Goal: Task Accomplishment & Management: Complete application form

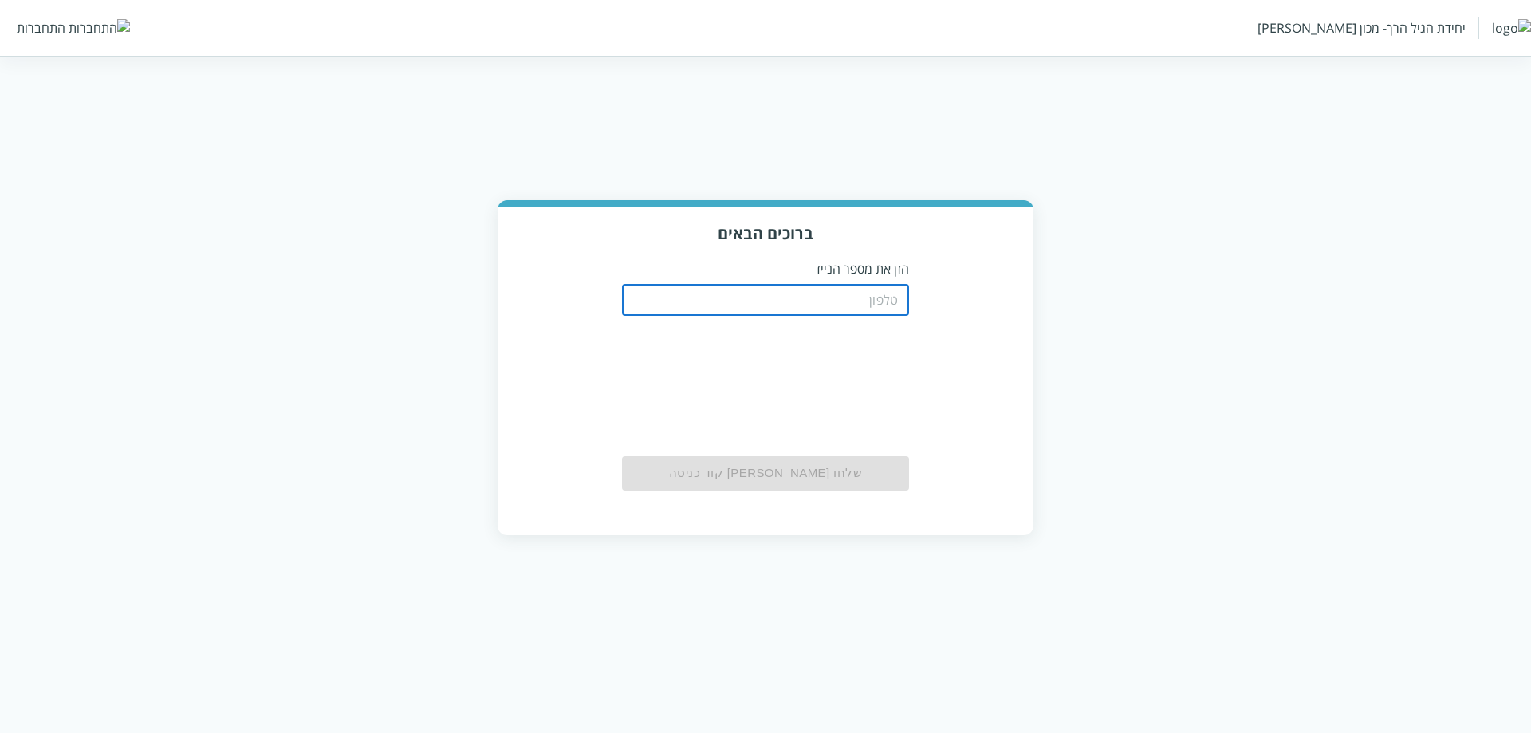
click at [618, 295] on input "tel" at bounding box center [765, 300] width 287 height 32
type input "0556756416"
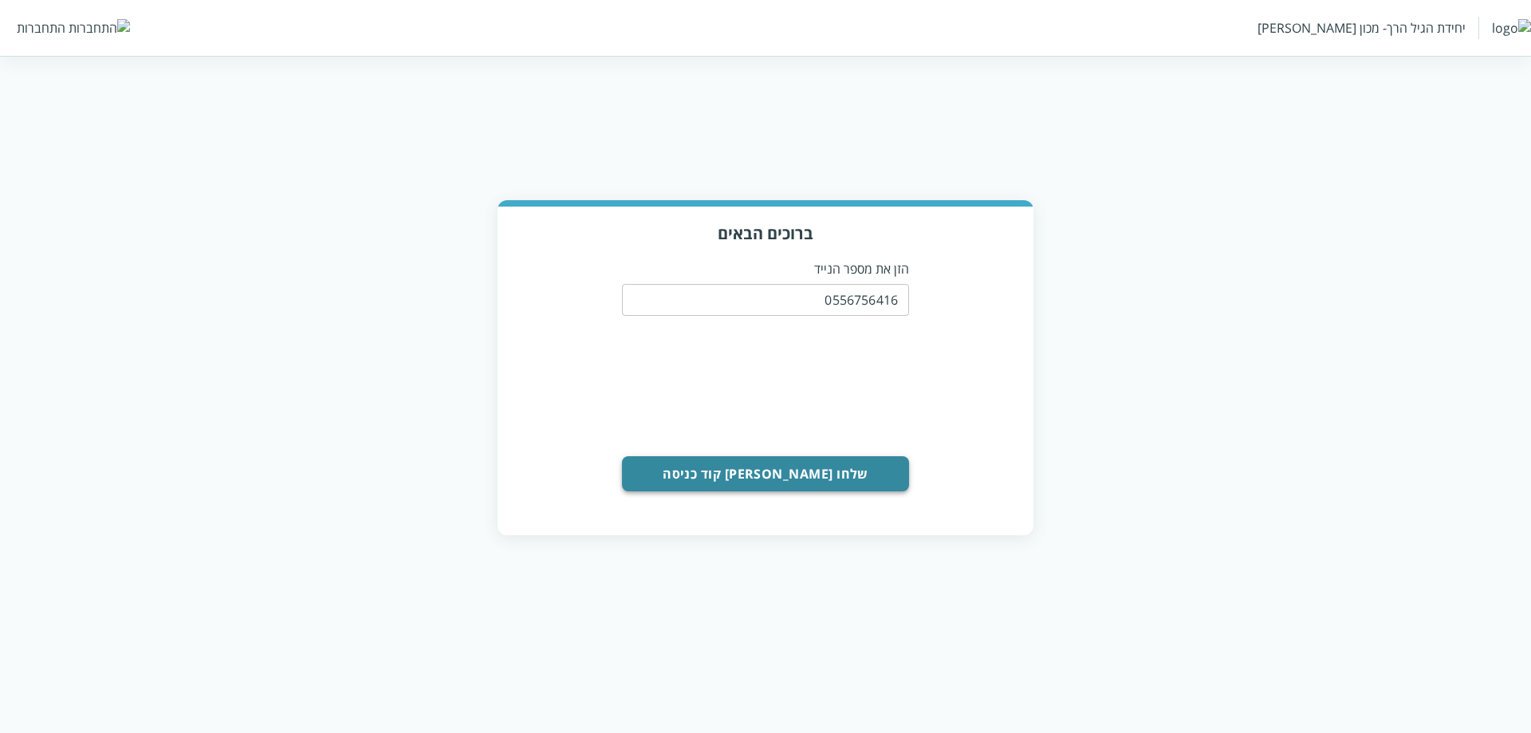
click at [618, 470] on button "שלחו [PERSON_NAME] קוד כניסה" at bounding box center [765, 473] width 287 height 35
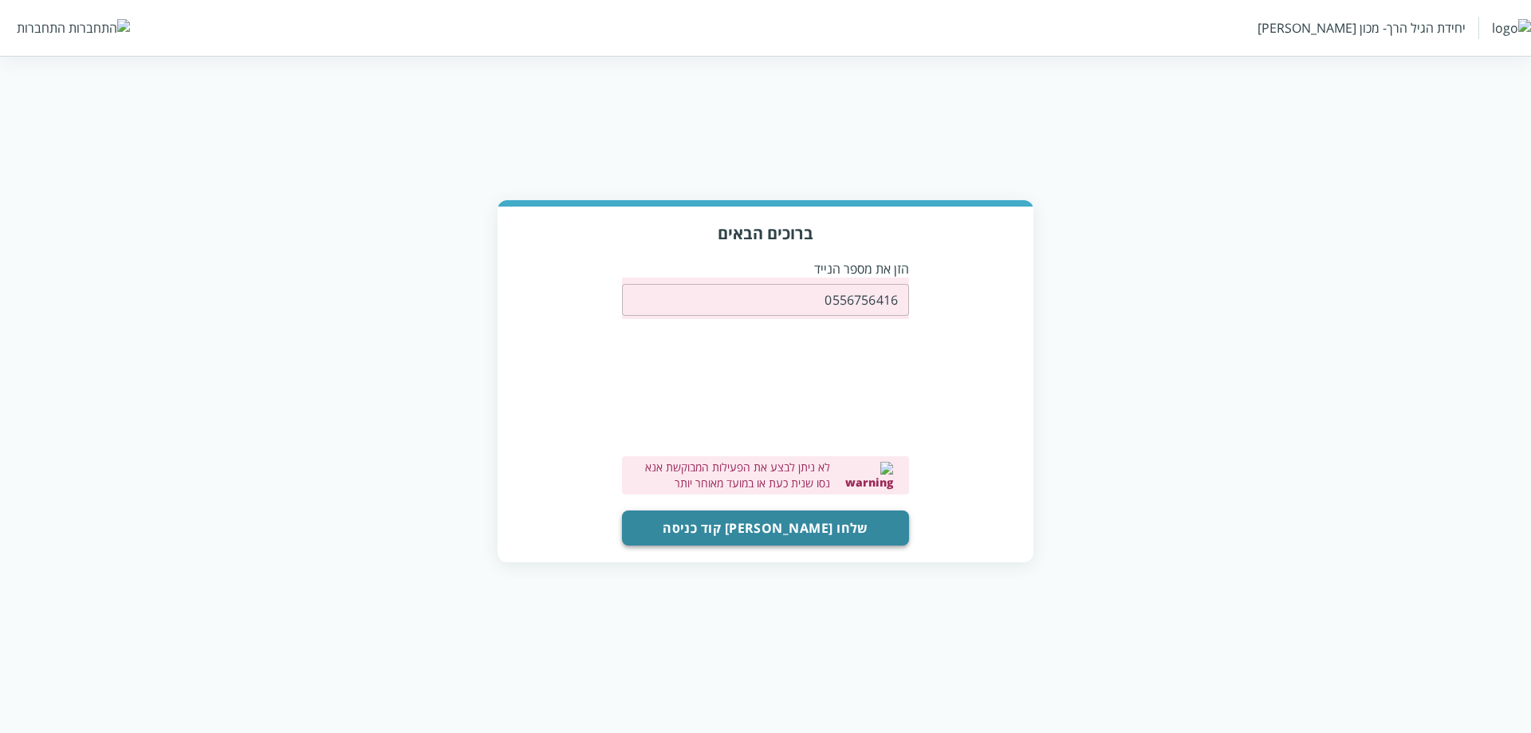
click at [618, 518] on button "שלחו [PERSON_NAME] קוד כניסה" at bounding box center [765, 527] width 287 height 35
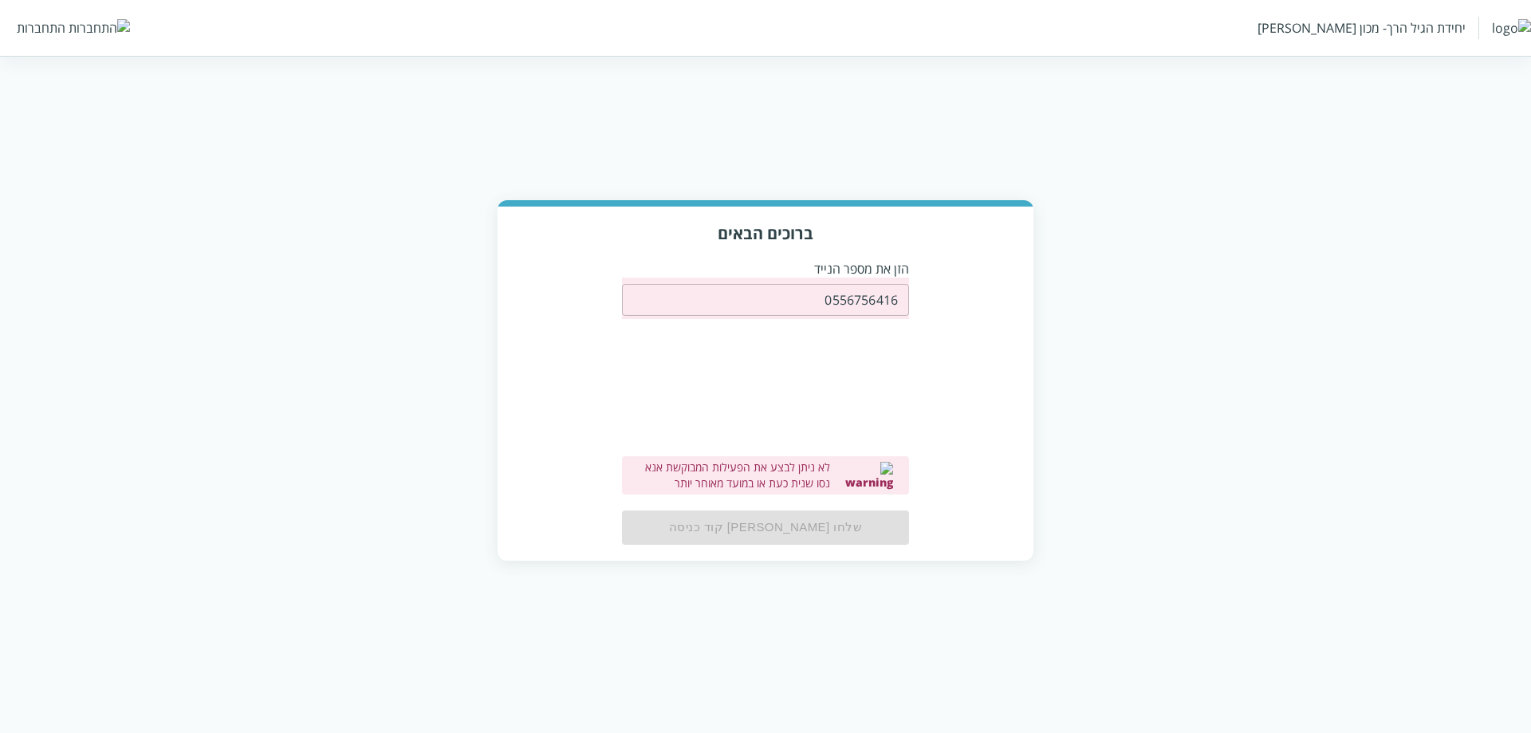
click at [618, 295] on input "0556756416" at bounding box center [765, 300] width 287 height 32
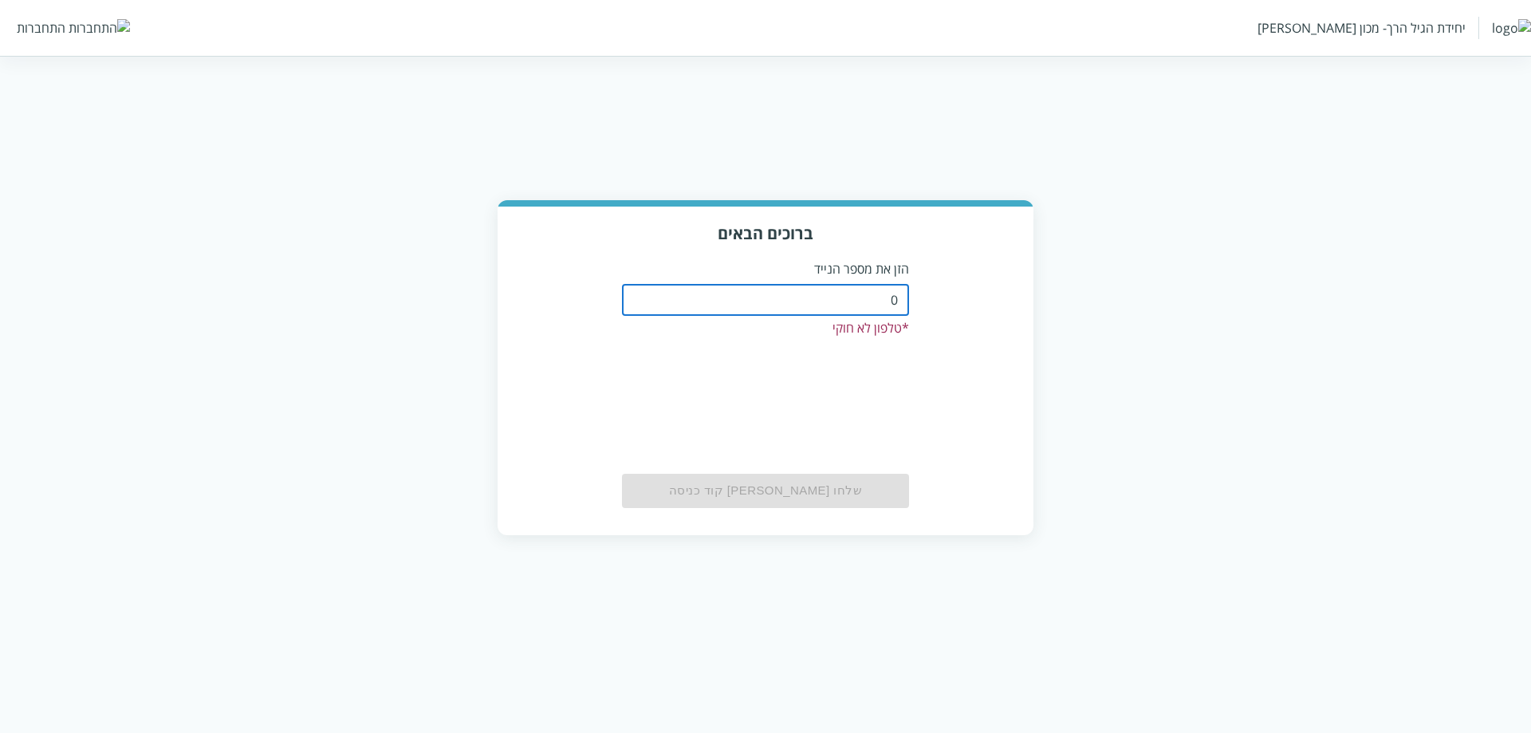
type input "0511123160"
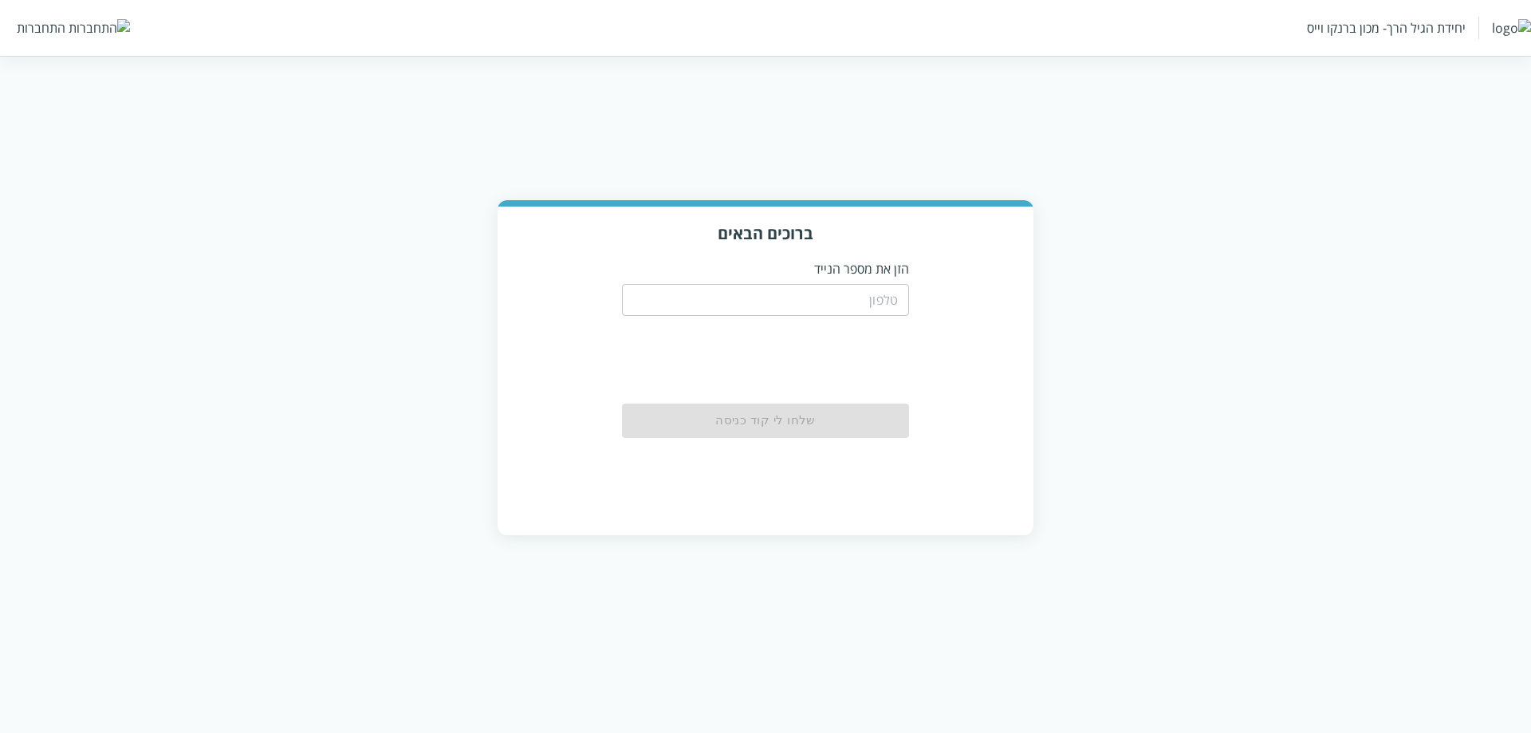
click at [875, 278] on div "​" at bounding box center [765, 298] width 287 height 41
click at [856, 304] on input "tel" at bounding box center [765, 300] width 287 height 32
type input "0511123160"
click at [807, 406] on button "שלחו [PERSON_NAME] קוד כניסה" at bounding box center [765, 421] width 287 height 35
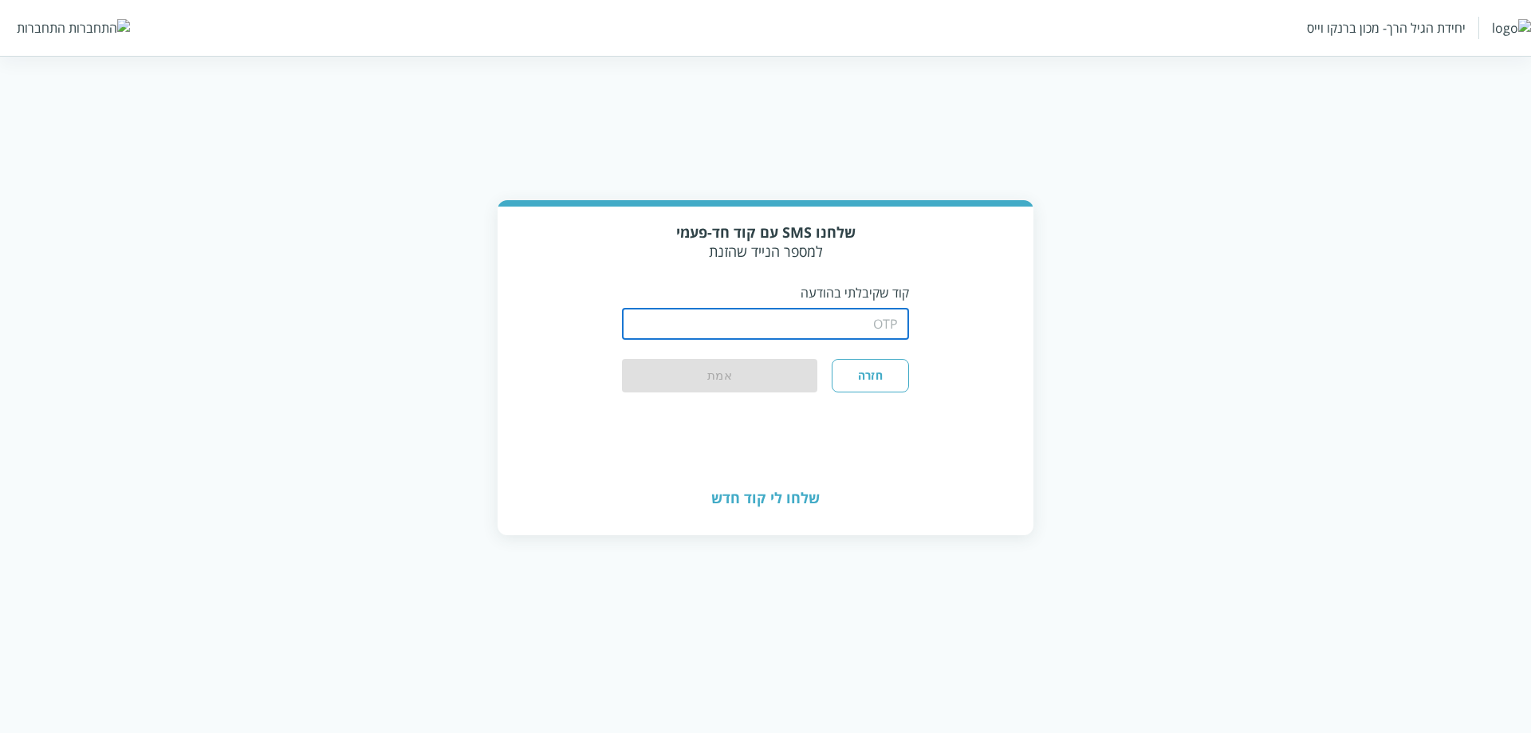
click at [843, 313] on input "string" at bounding box center [765, 324] width 287 height 32
type input "1234"
click at [663, 384] on button "אמת" at bounding box center [719, 376] width 195 height 35
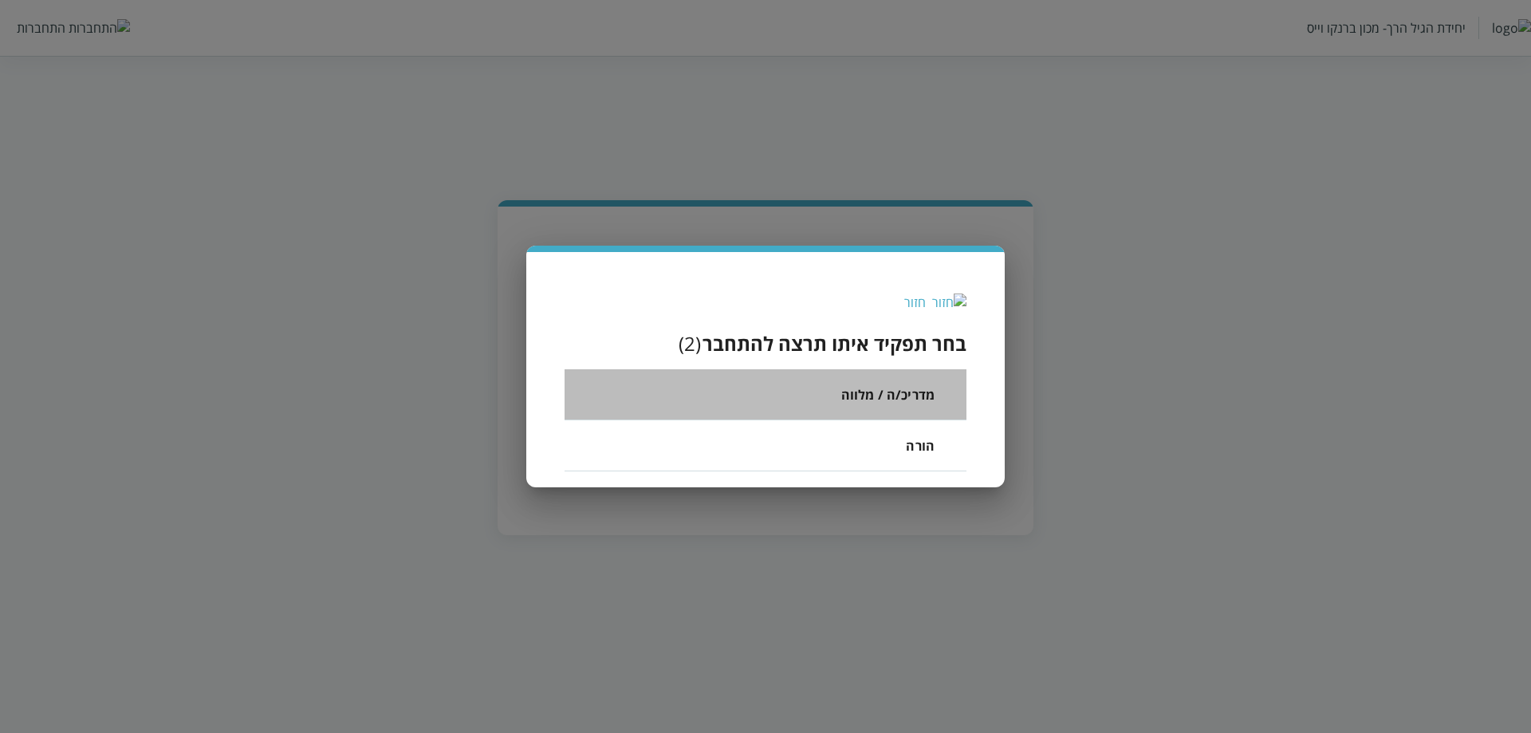
click at [847, 396] on li "מדריכ/ה / מלווה" at bounding box center [766, 394] width 402 height 51
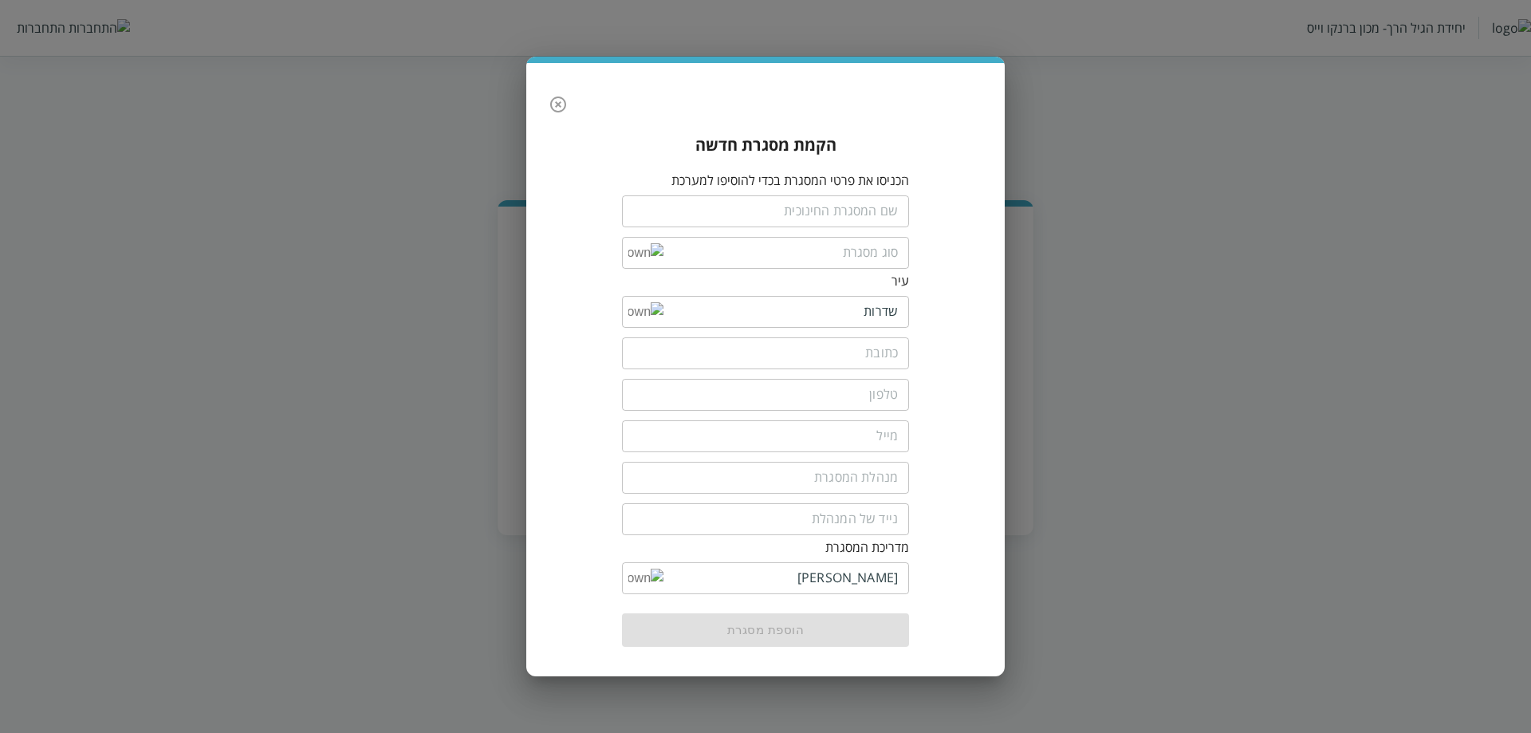
click at [805, 200] on input "text" at bounding box center [765, 211] width 287 height 32
click at [810, 210] on input "text" at bounding box center [765, 211] width 287 height 32
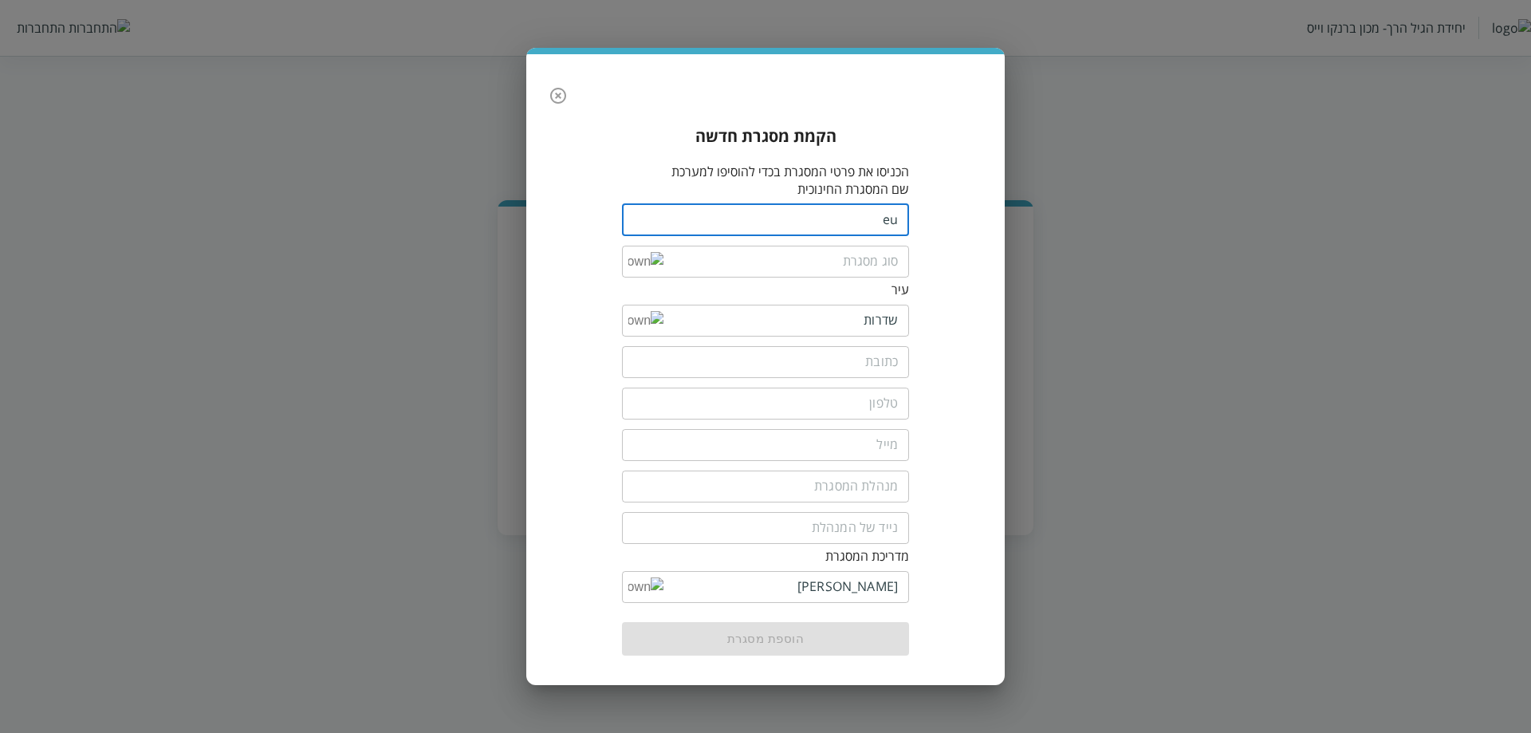
type input "e"
type input "אגוז"
click at [865, 264] on input "list" at bounding box center [781, 262] width 234 height 32
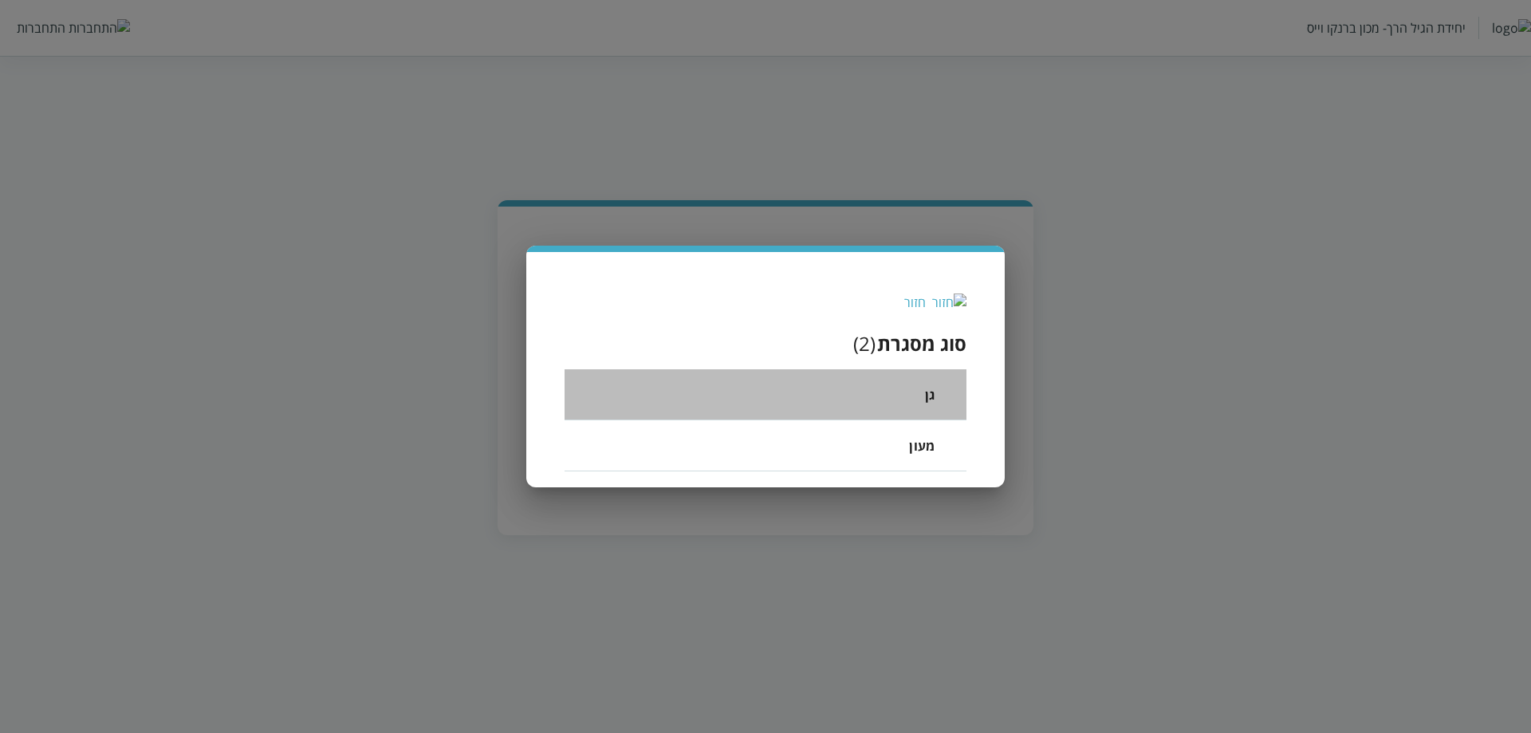
click at [928, 385] on span "גן" at bounding box center [930, 394] width 10 height 19
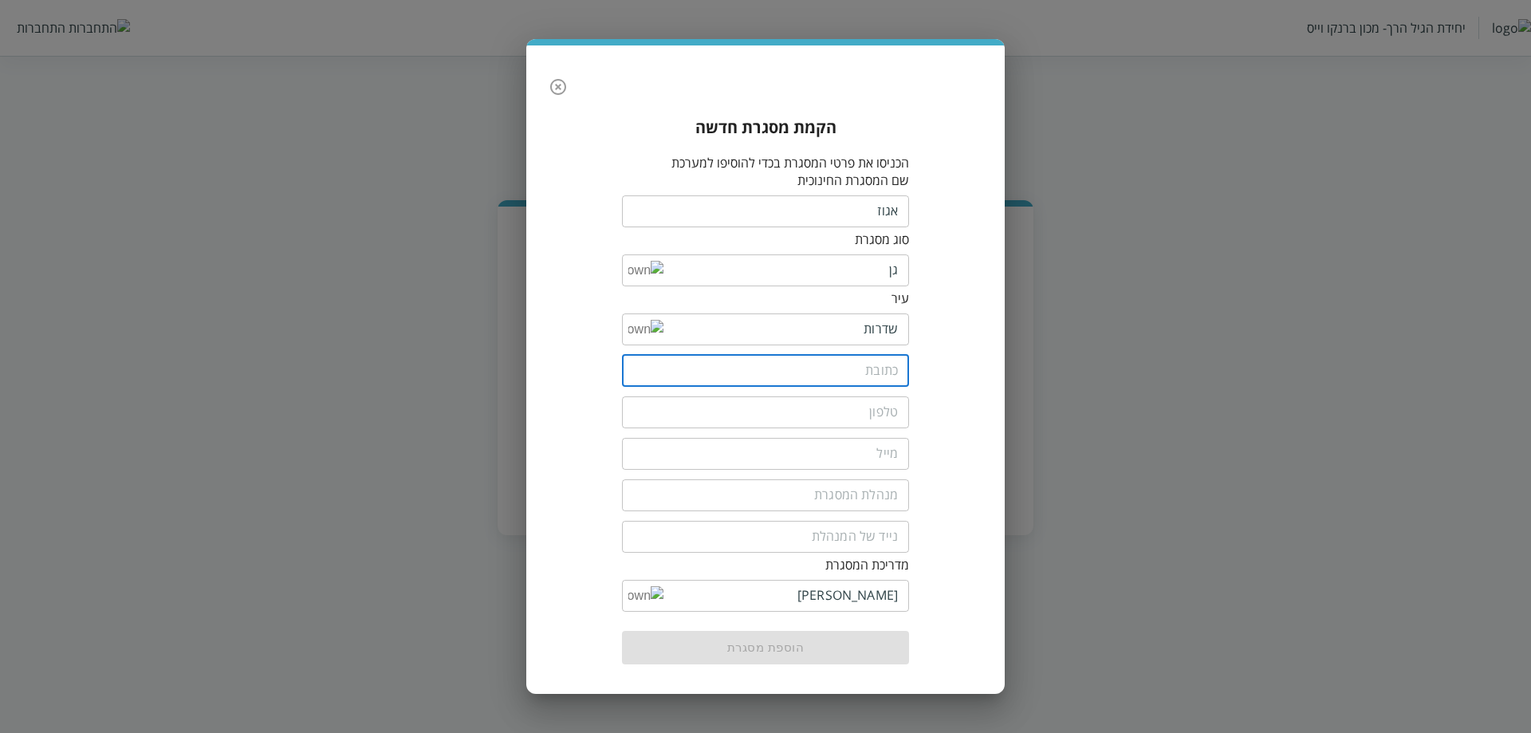
click at [849, 361] on input "text" at bounding box center [765, 371] width 287 height 32
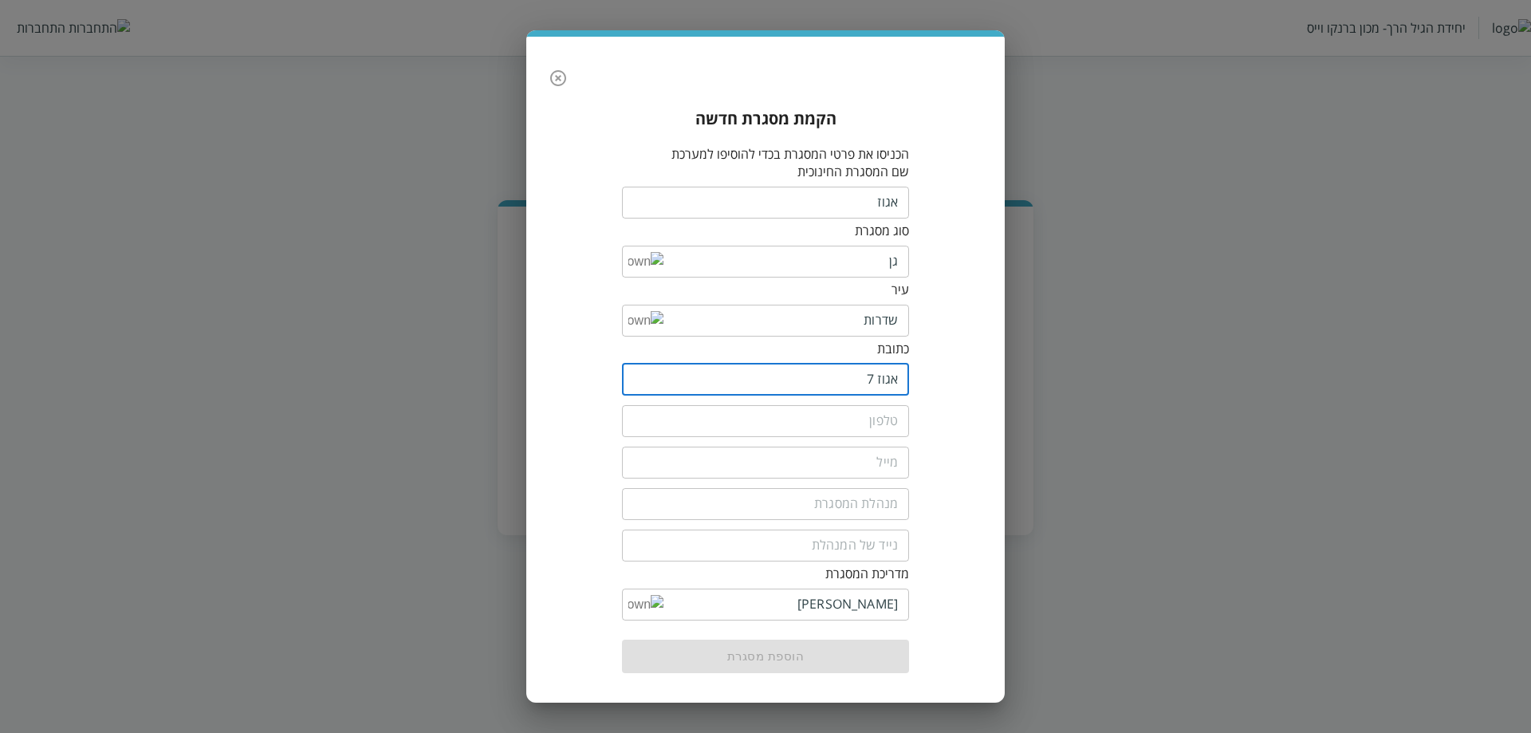
type input "אגוז 7"
click at [892, 420] on input "tel" at bounding box center [765, 421] width 287 height 32
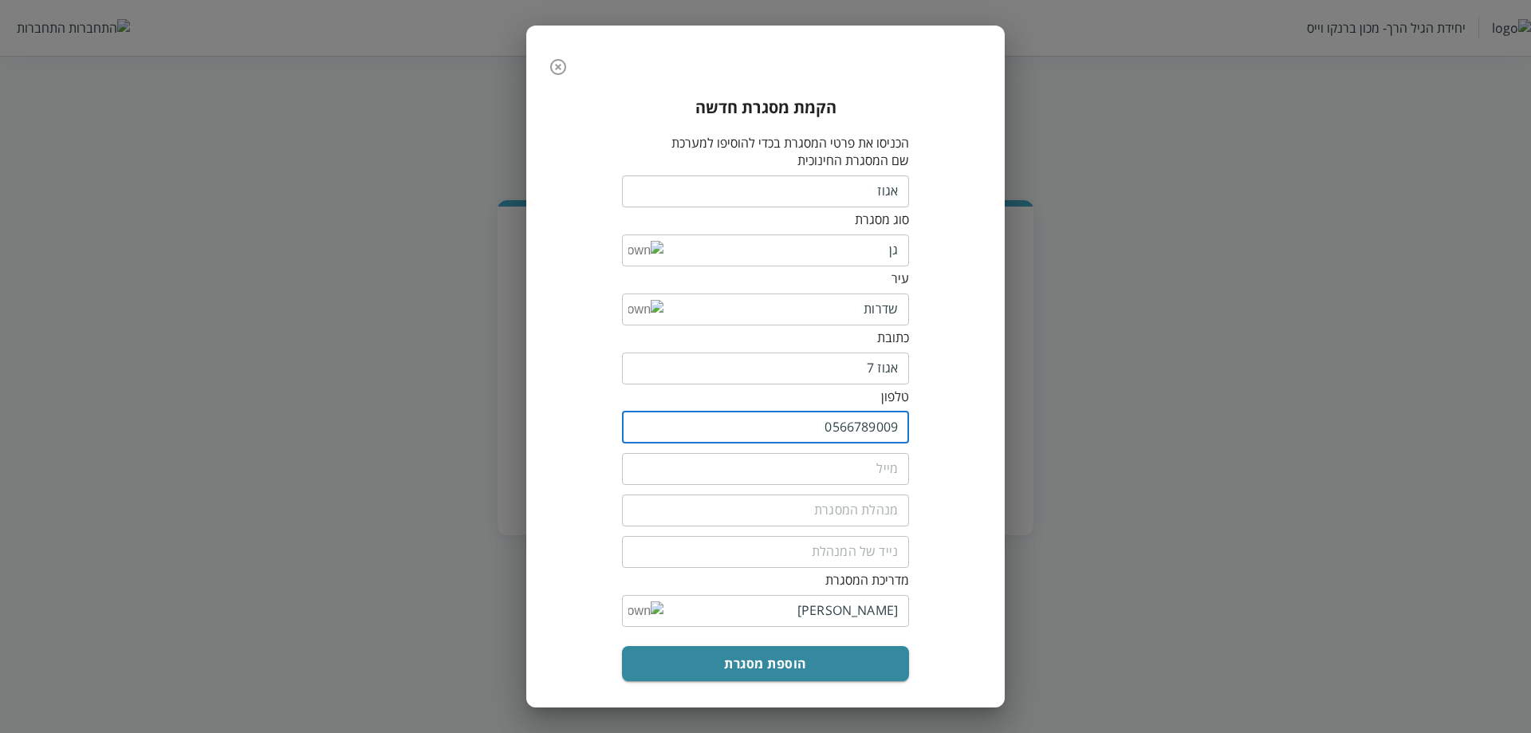
type input "0566789009"
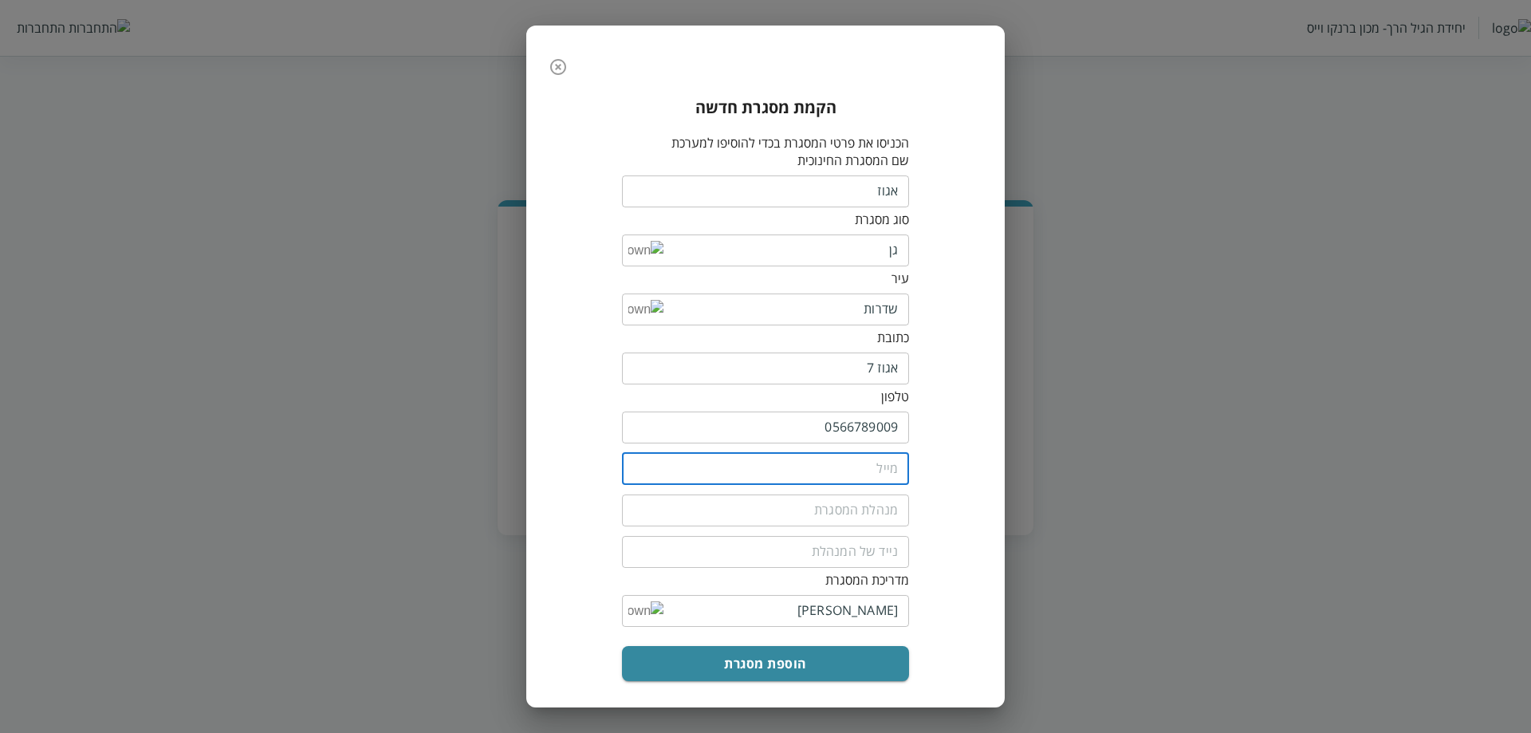
click at [865, 460] on input "email" at bounding box center [765, 469] width 287 height 32
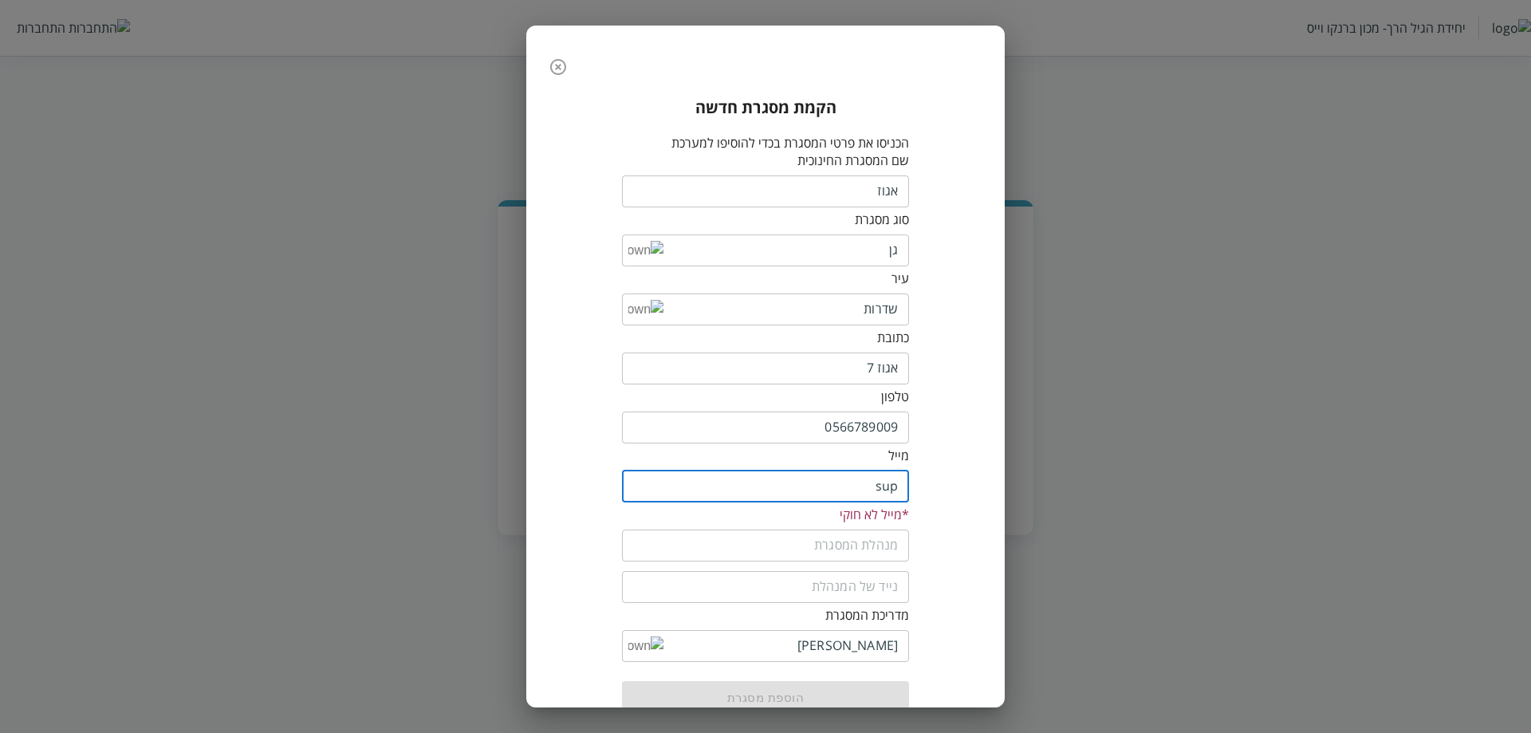
type input "support@yopmail.com"
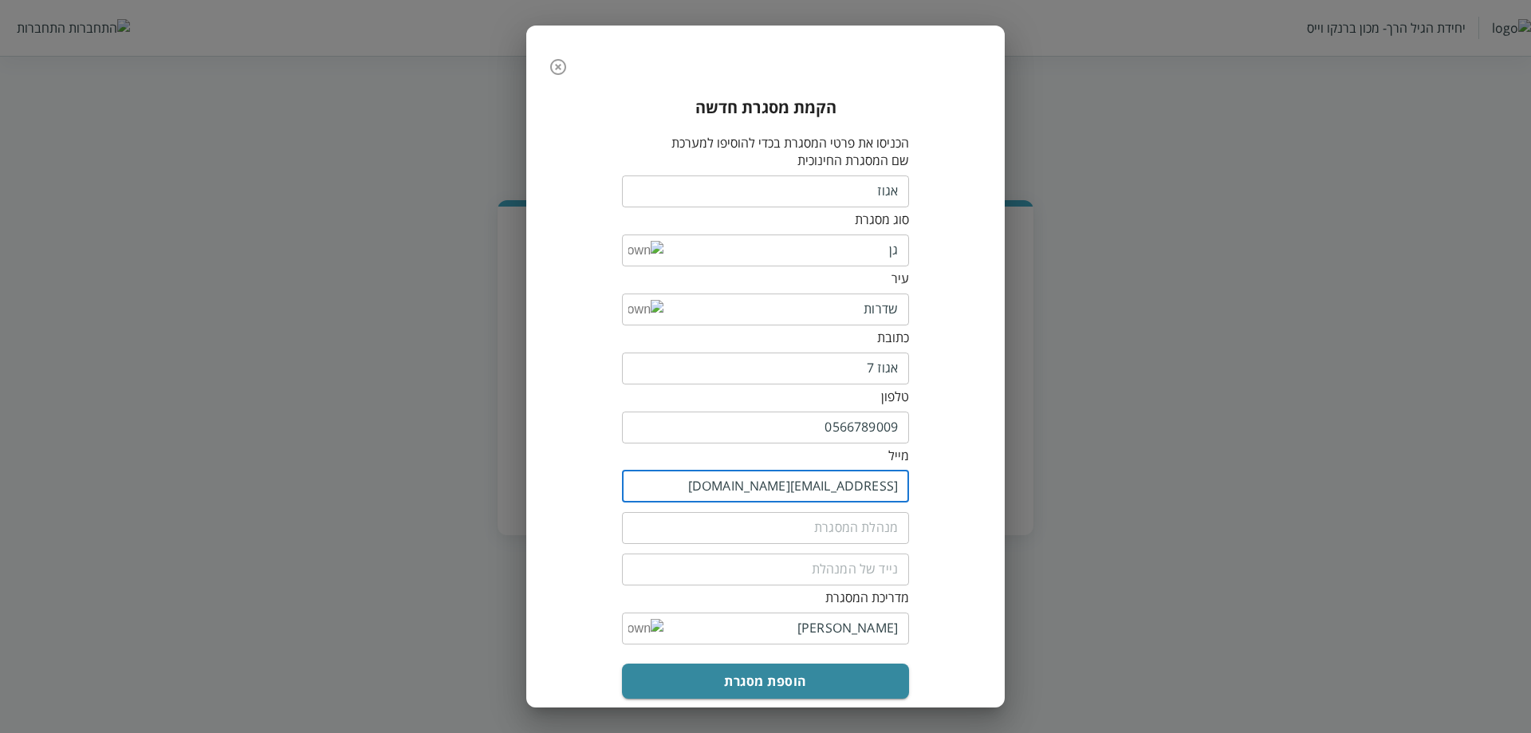
click at [855, 515] on input "fullName" at bounding box center [765, 528] width 287 height 32
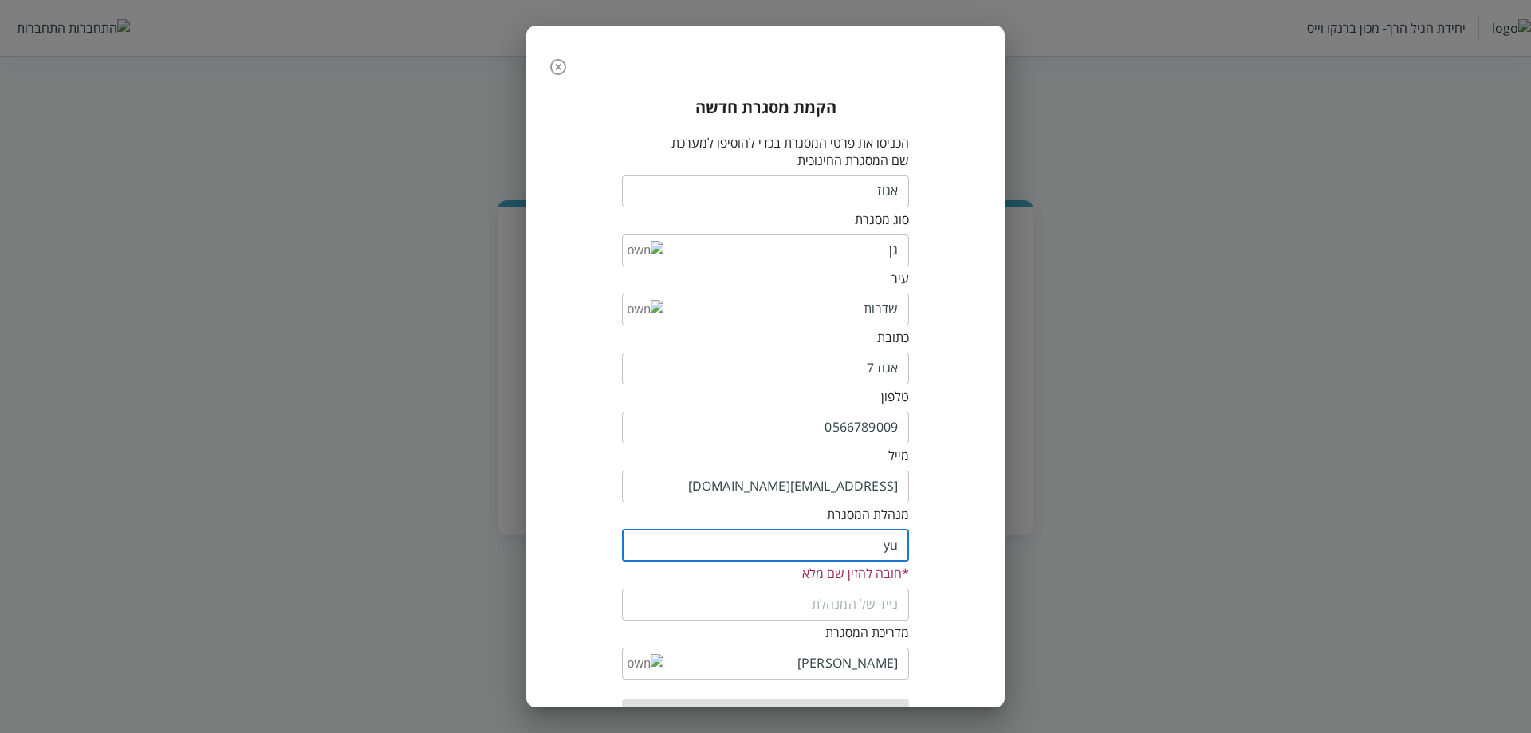
type input "y"
type input "טובה לבנון"
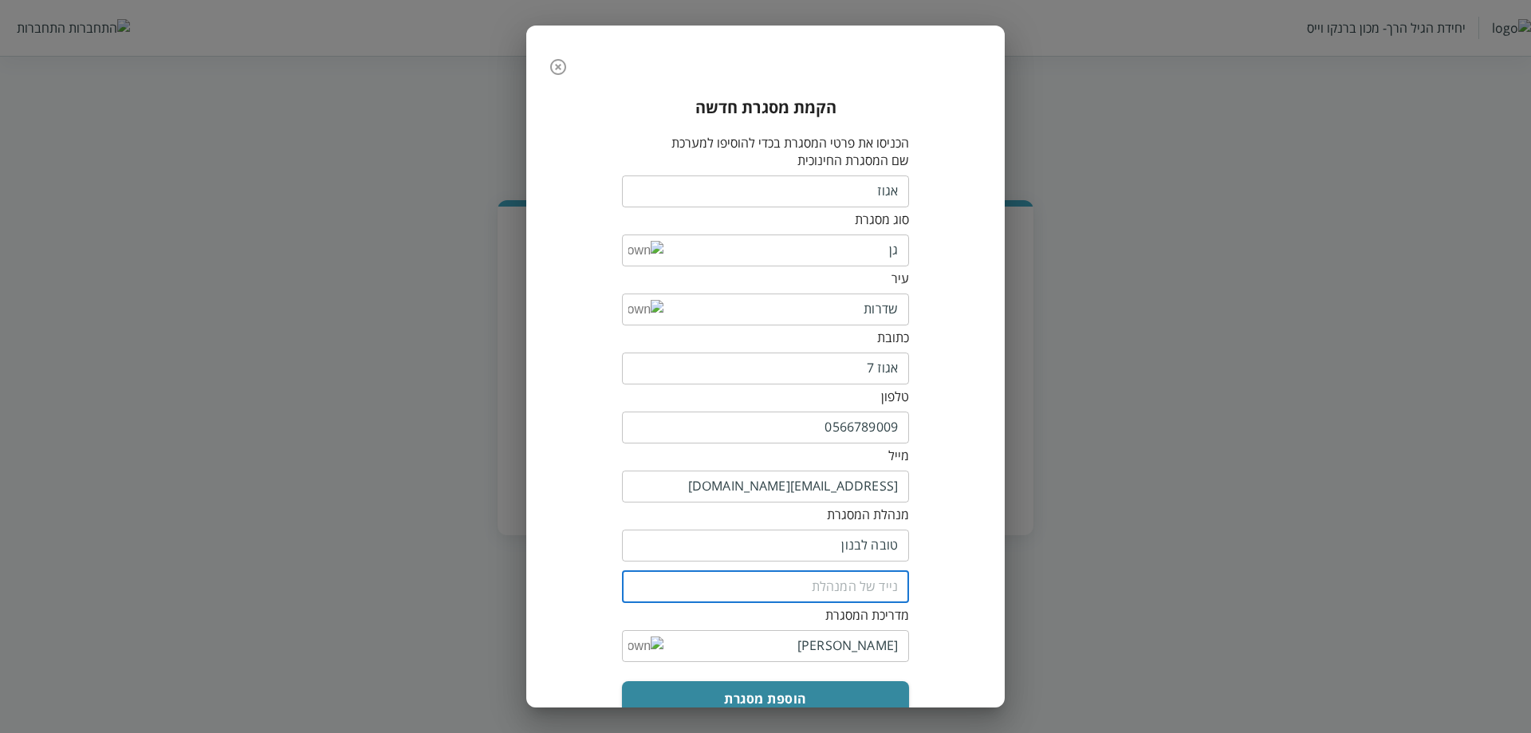
click at [873, 571] on input "tel" at bounding box center [765, 587] width 287 height 32
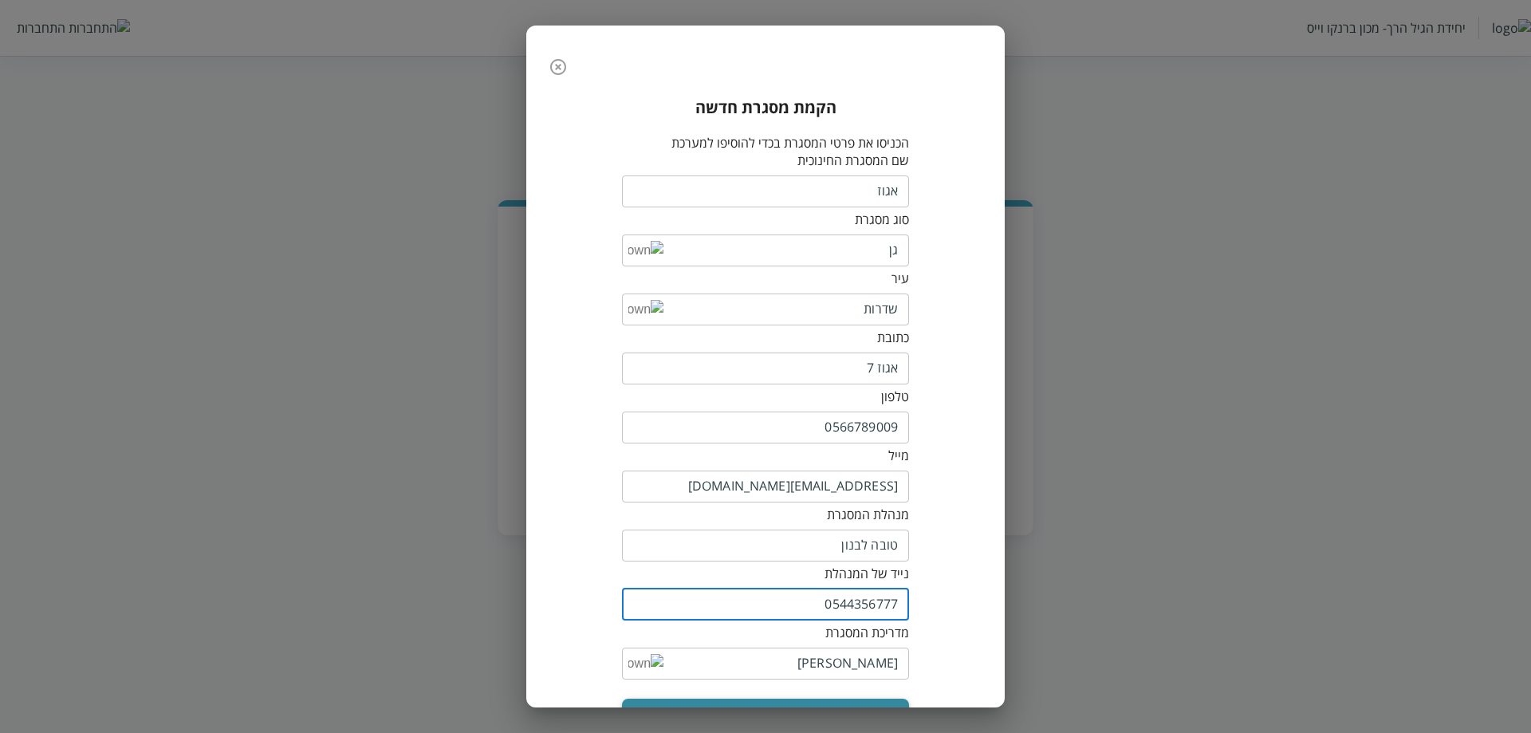
type input "0544356777"
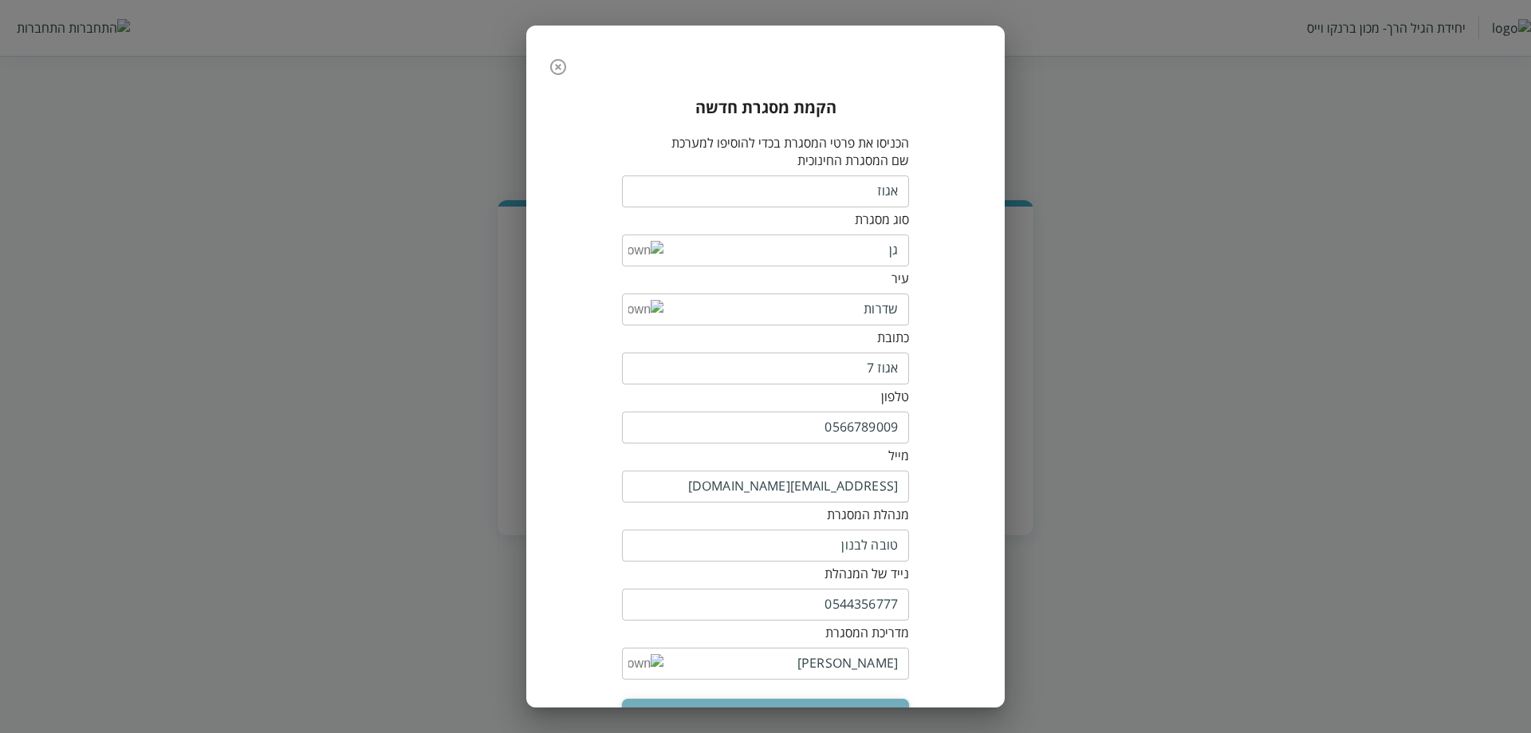
click at [857, 699] on button "הוספת מסגרת" at bounding box center [765, 716] width 287 height 35
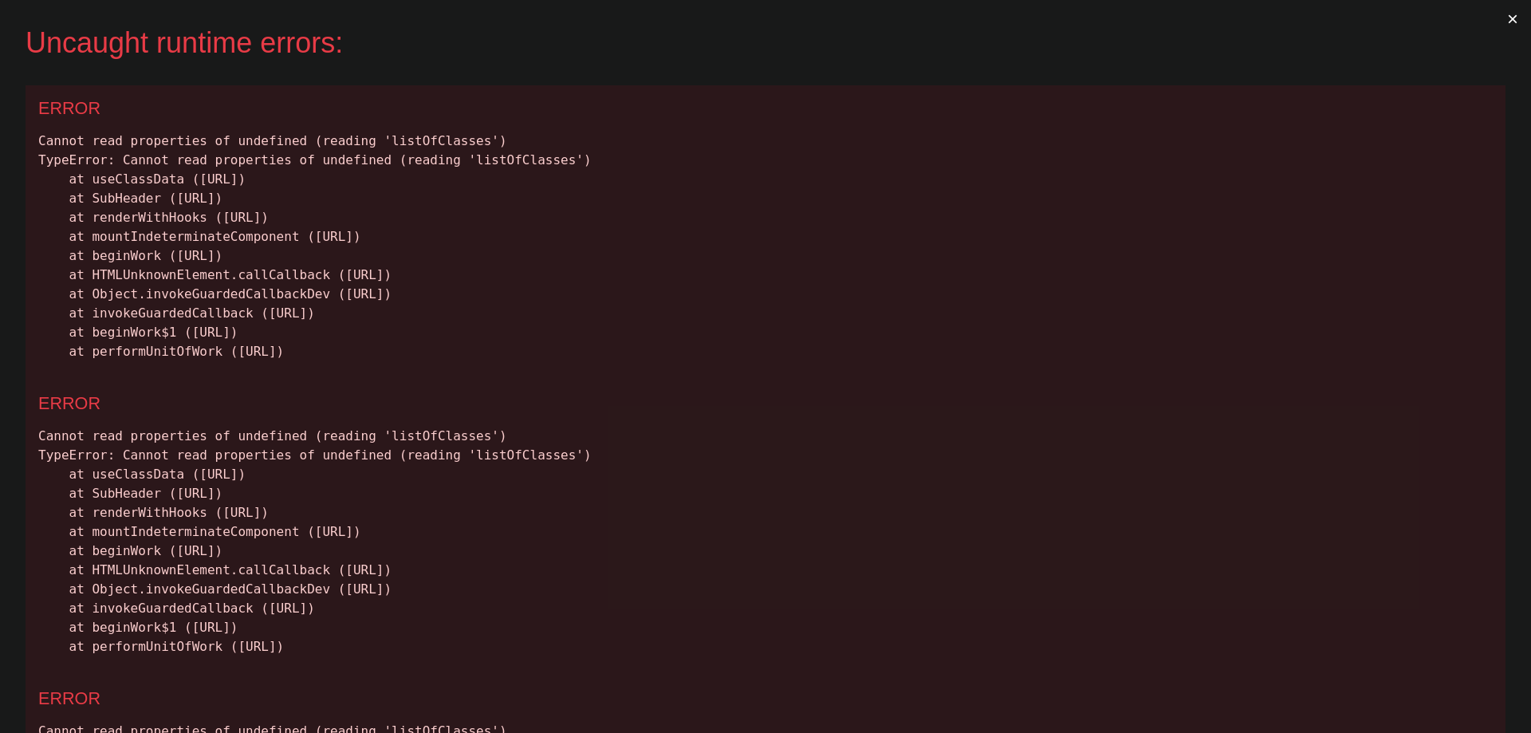
click at [416, 143] on div "Cannot read properties of undefined (reading 'listOfClasses') TypeError: Cannot…" at bounding box center [765, 247] width 1455 height 230
click at [482, 160] on div "Cannot read properties of undefined (reading 'listOfClasses') TypeError: Cannot…" at bounding box center [765, 247] width 1455 height 230
